Goal: Task Accomplishment & Management: Manage account settings

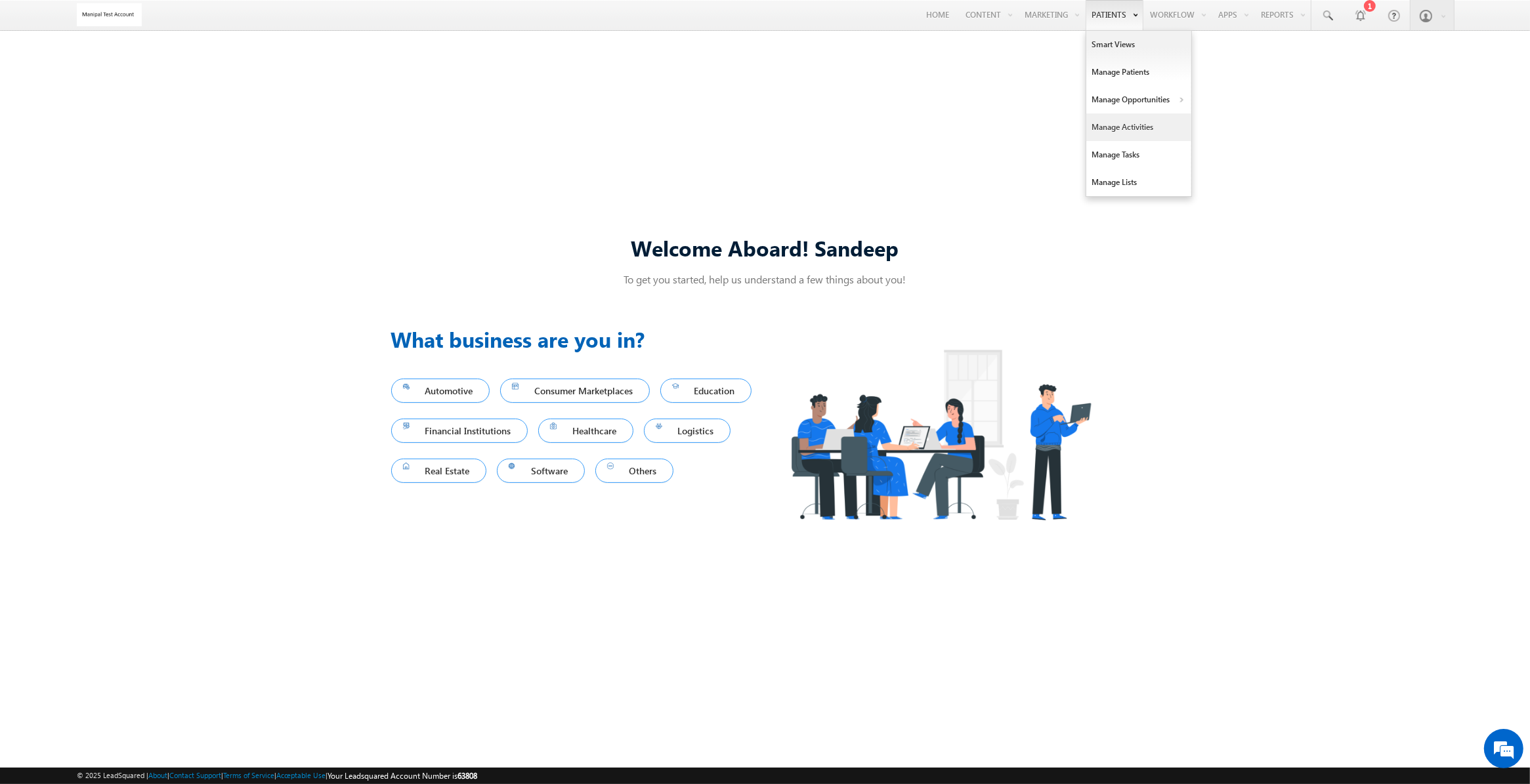
click at [1130, 125] on link "Manage Activities" at bounding box center [1138, 127] width 105 height 27
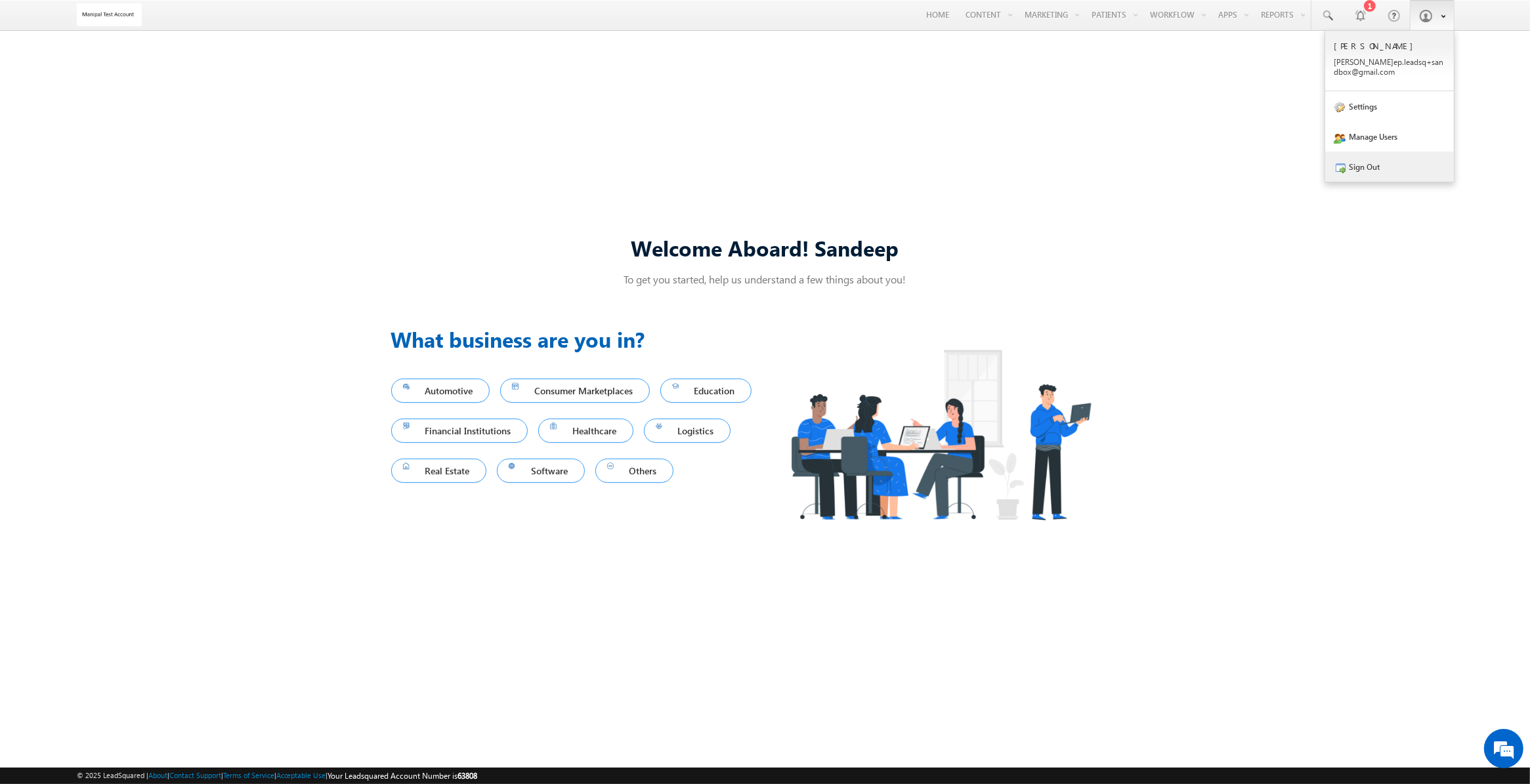
click at [1383, 169] on link "Sign Out" at bounding box center [1389, 166] width 129 height 30
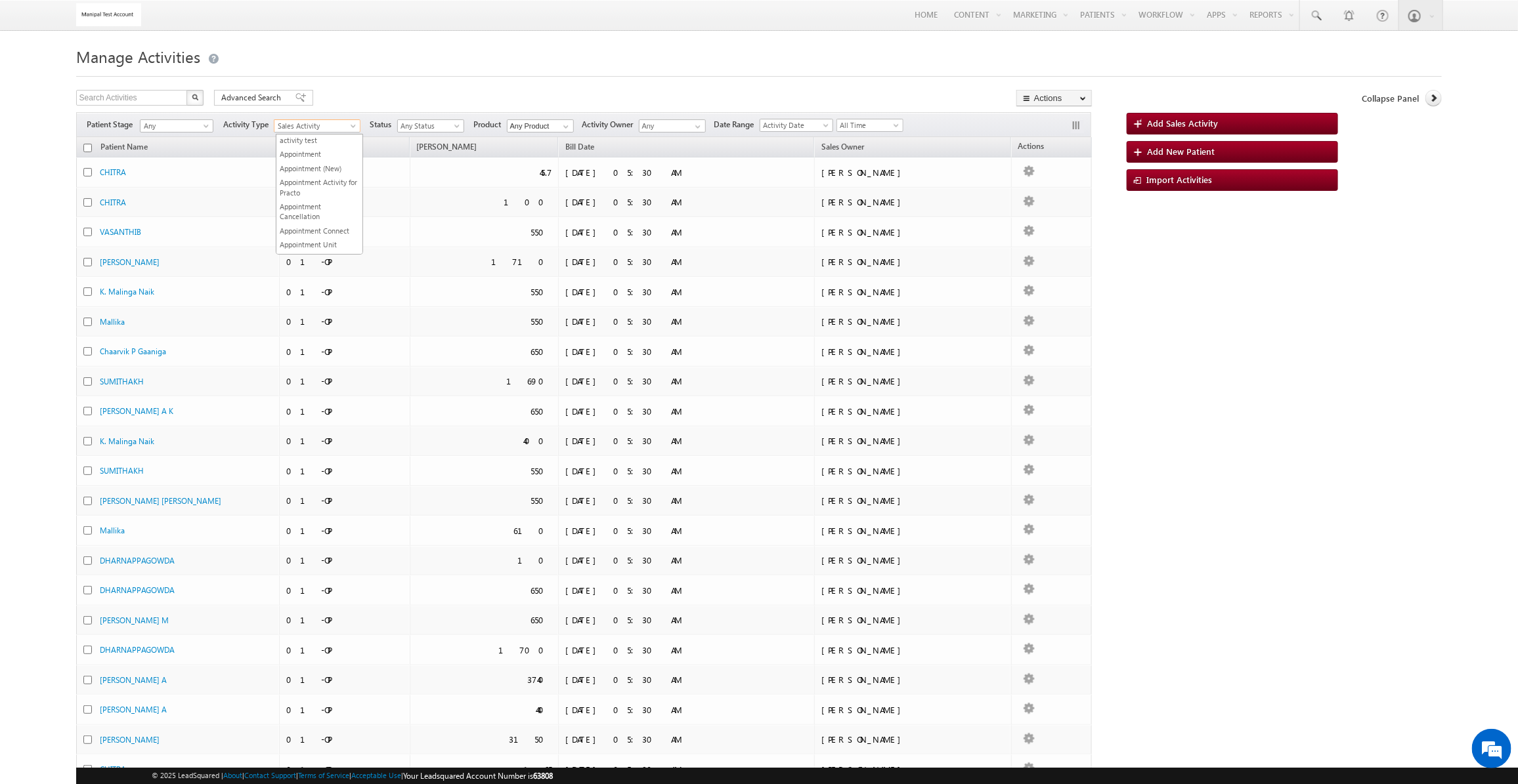
scroll to position [769, 0]
click at [326, 129] on span "Sales Activity" at bounding box center [314, 125] width 79 height 12
click at [386, 95] on div "Search Activities X 5654 results found Advanced Search Advanced search results …" at bounding box center [584, 99] width 1015 height 19
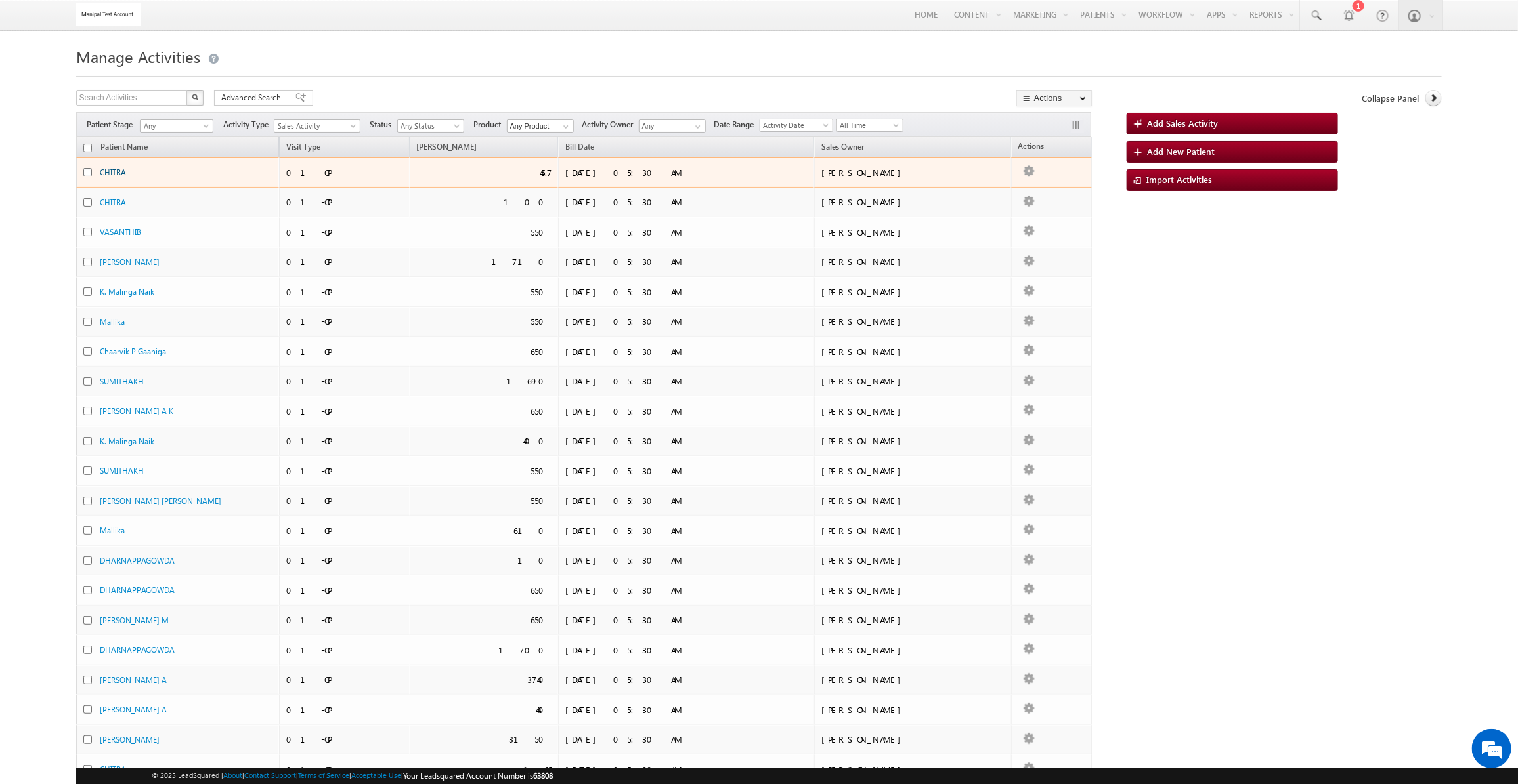
click at [115, 171] on link "CHITRA" at bounding box center [113, 172] width 26 height 10
